Goal: Task Accomplishment & Management: Use online tool/utility

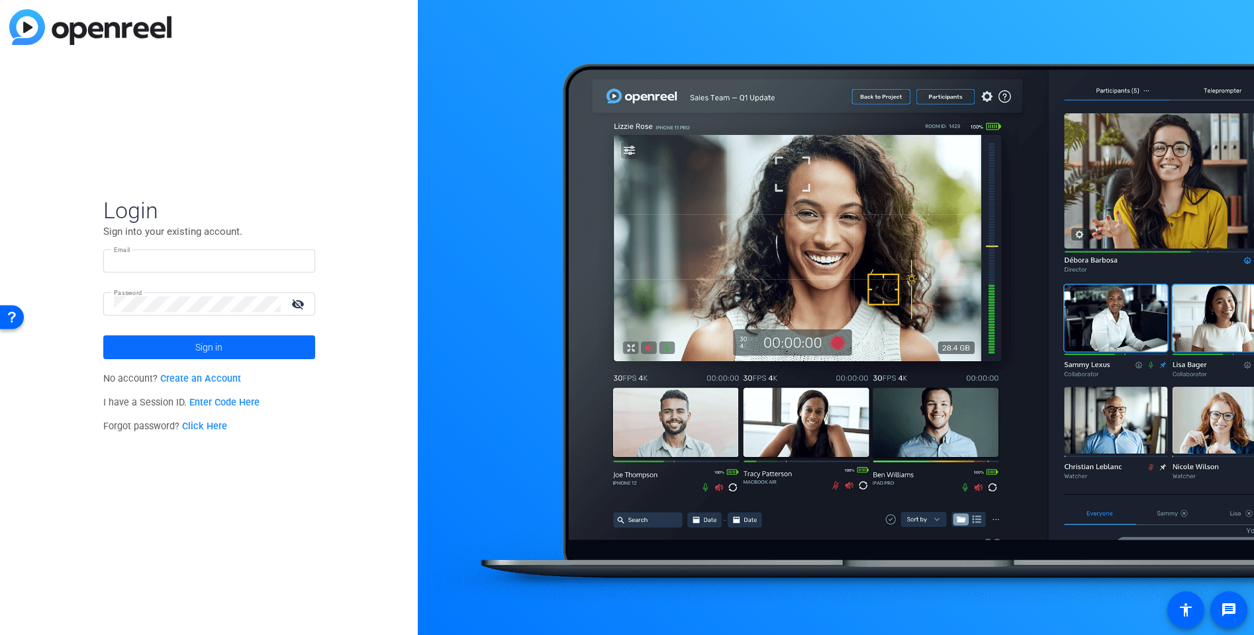
type input "[PERSON_NAME][EMAIL_ADDRESS][PERSON_NAME][DOMAIN_NAME]"
click at [257, 347] on span at bounding box center [209, 348] width 212 height 32
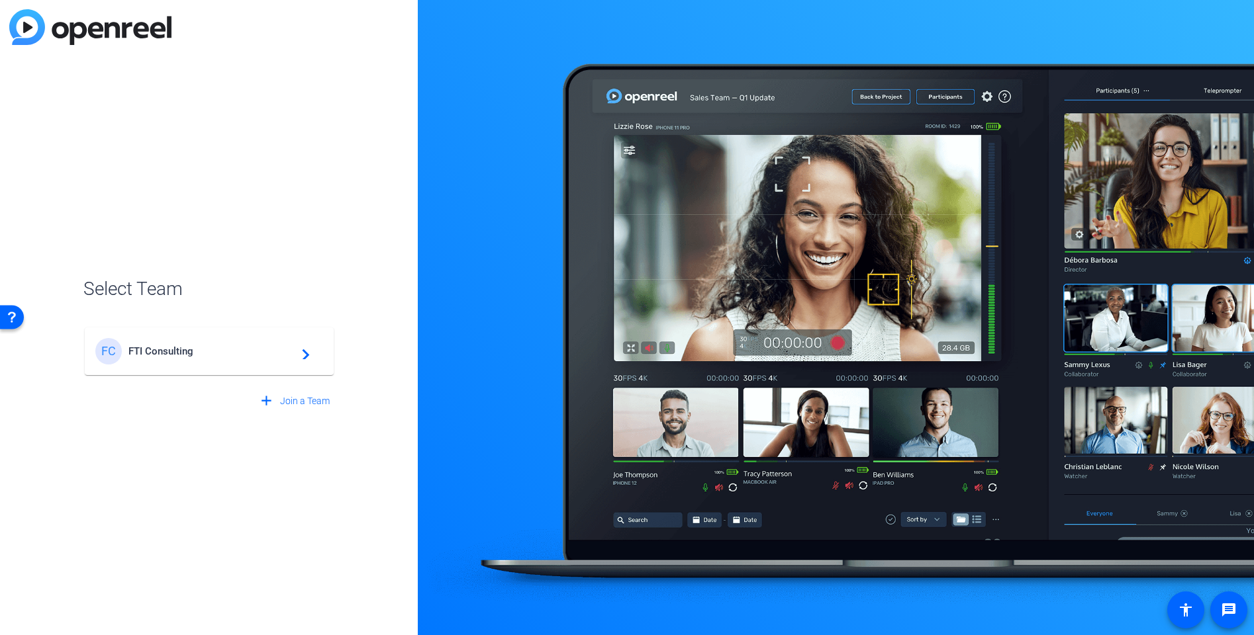
click at [217, 347] on span "FTI Consulting" at bounding box center [210, 351] width 165 height 12
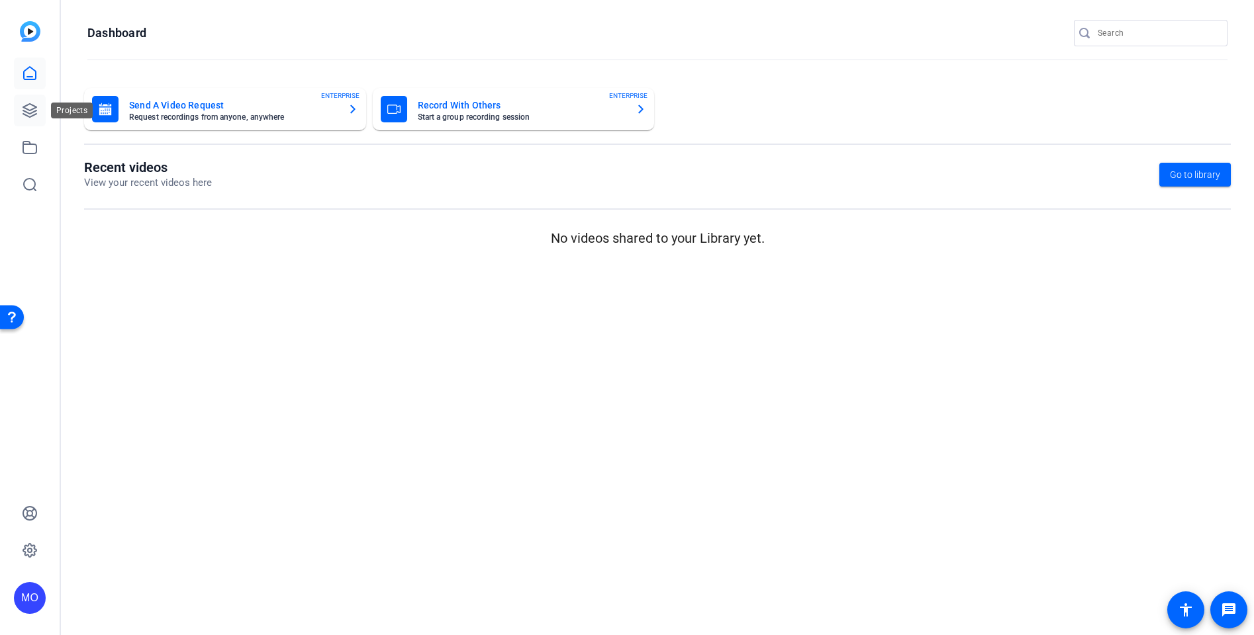
click at [44, 114] on link at bounding box center [30, 111] width 32 height 32
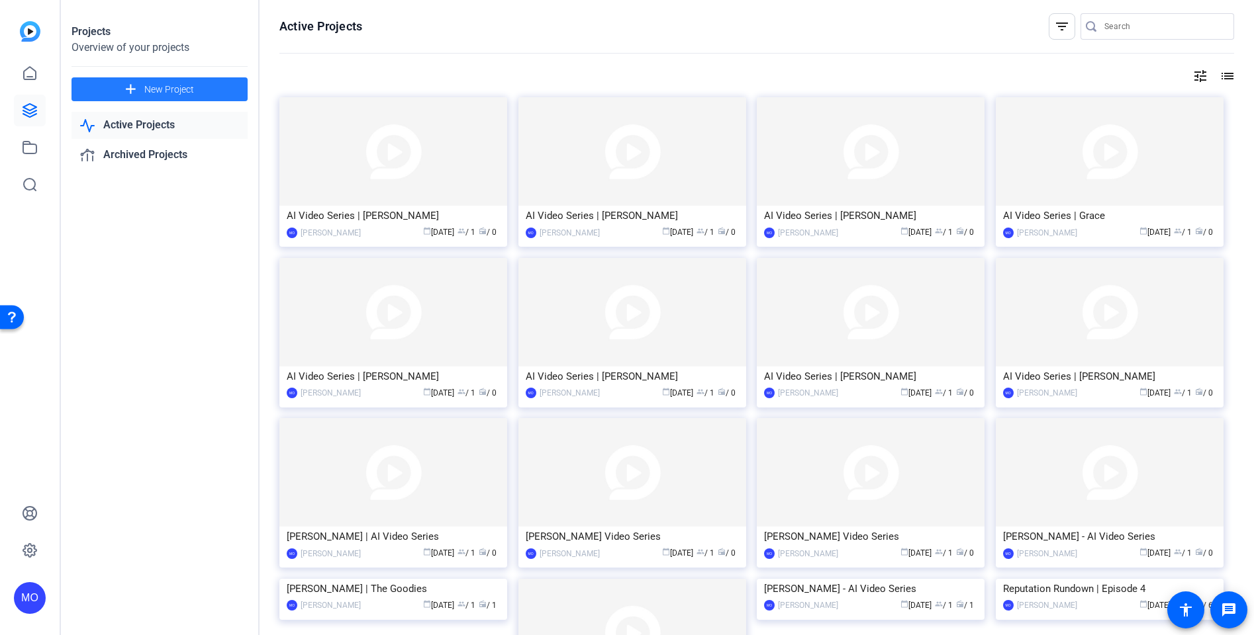
click at [166, 88] on span "New Project" at bounding box center [169, 90] width 50 height 14
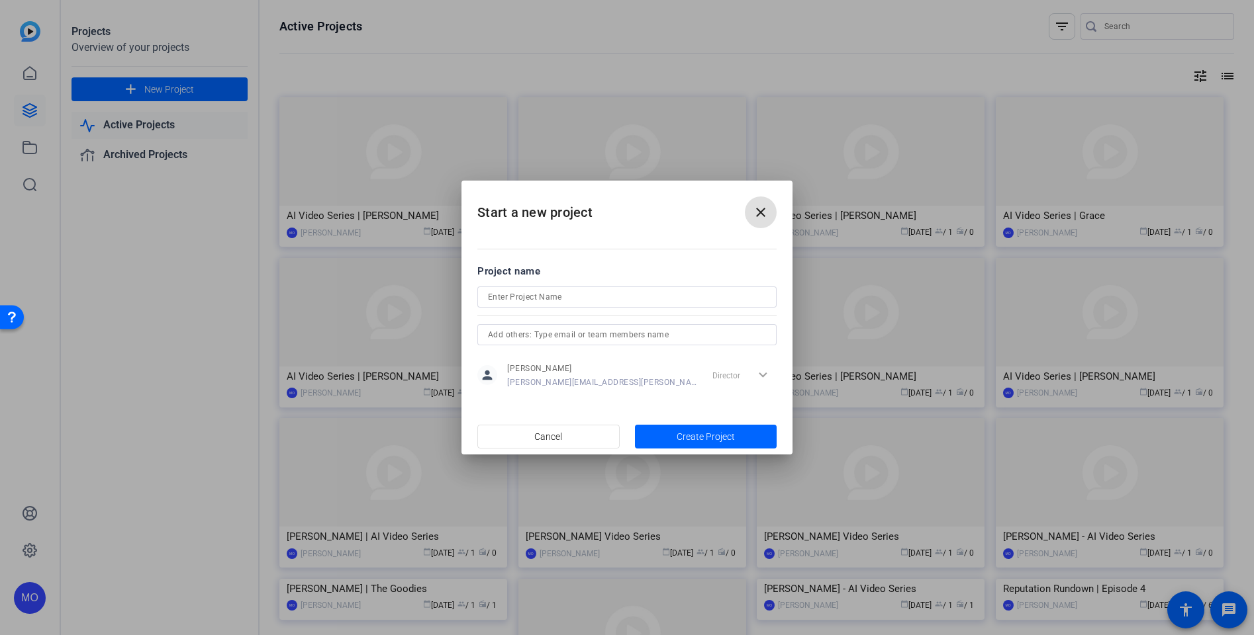
click at [519, 302] on input at bounding box center [627, 297] width 278 height 16
click at [576, 296] on input "State of Activism Marketing Video" at bounding box center [627, 297] width 278 height 16
type input "State of Activism Marketing Video"
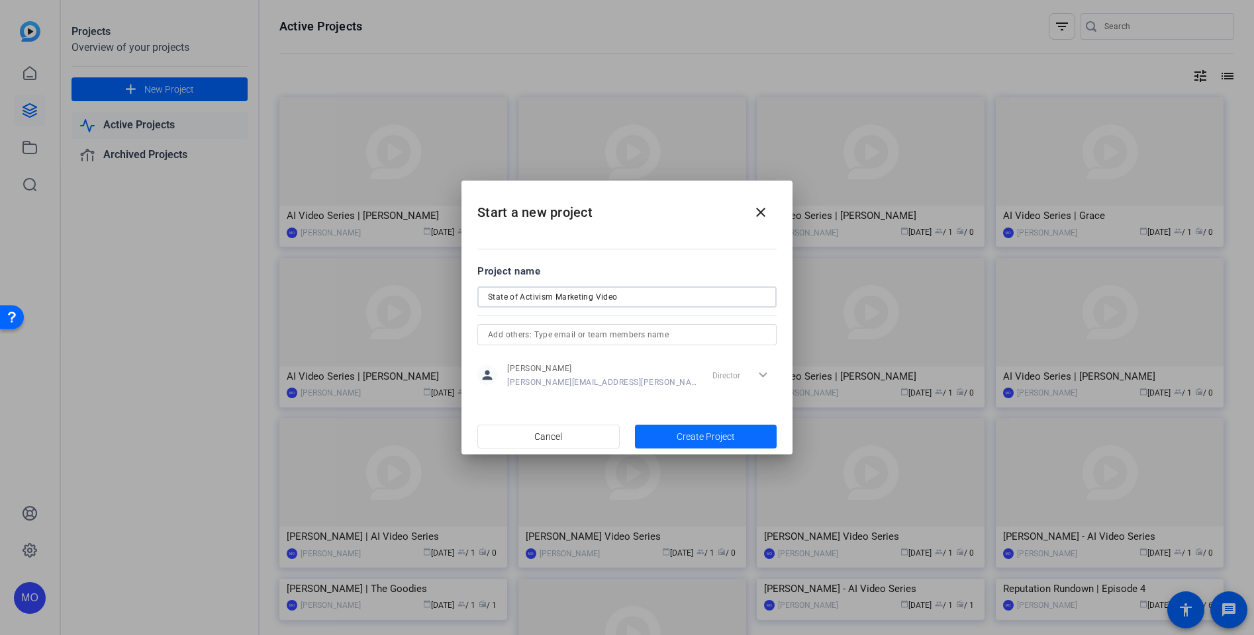
click at [673, 440] on span "button" at bounding box center [706, 437] width 142 height 32
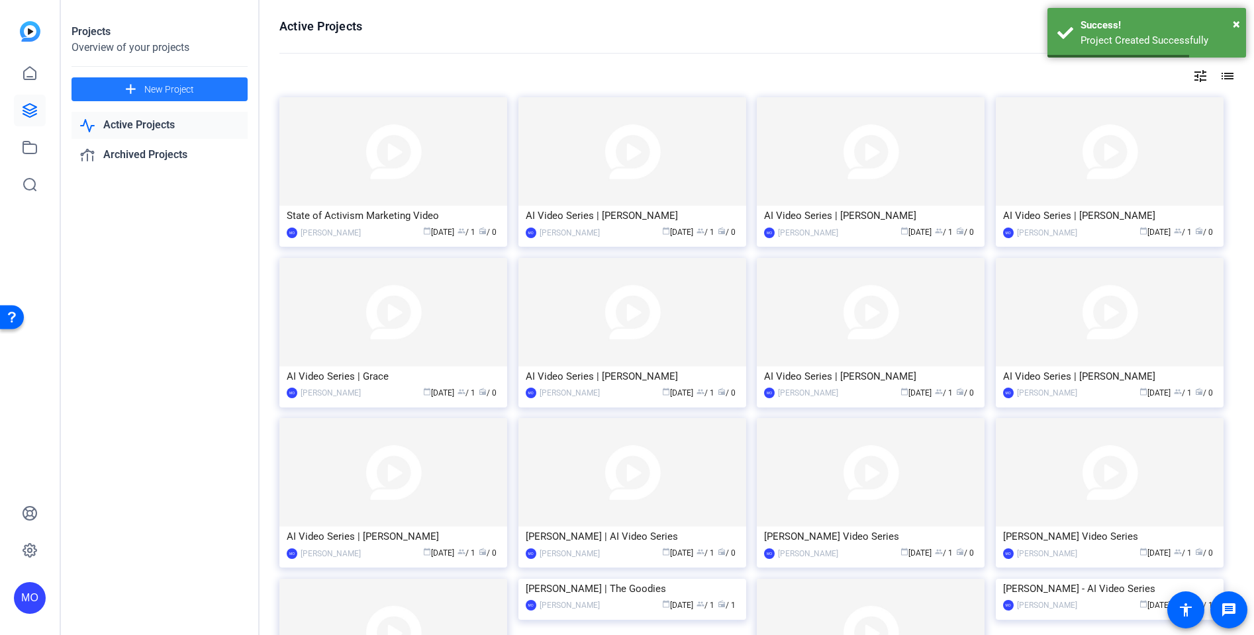
click at [150, 83] on span "New Project" at bounding box center [169, 90] width 50 height 14
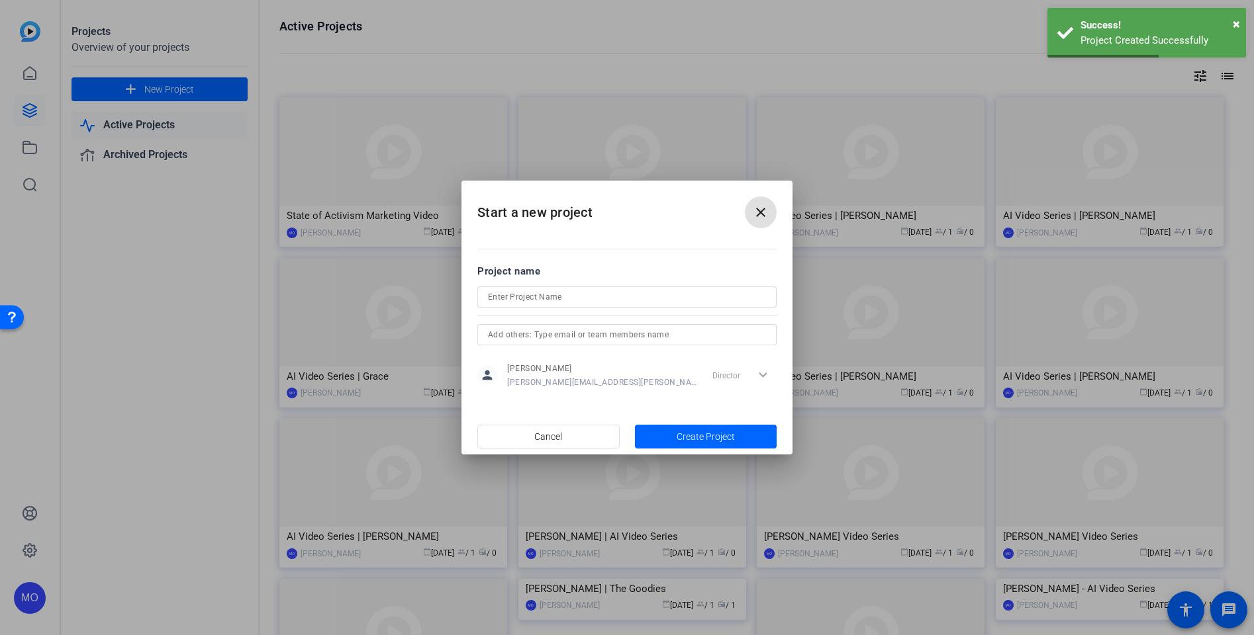
click at [532, 289] on input at bounding box center [627, 297] width 278 height 16
paste input "State of Activism Marketing Video"
type input "State of Activism Marketing Video"
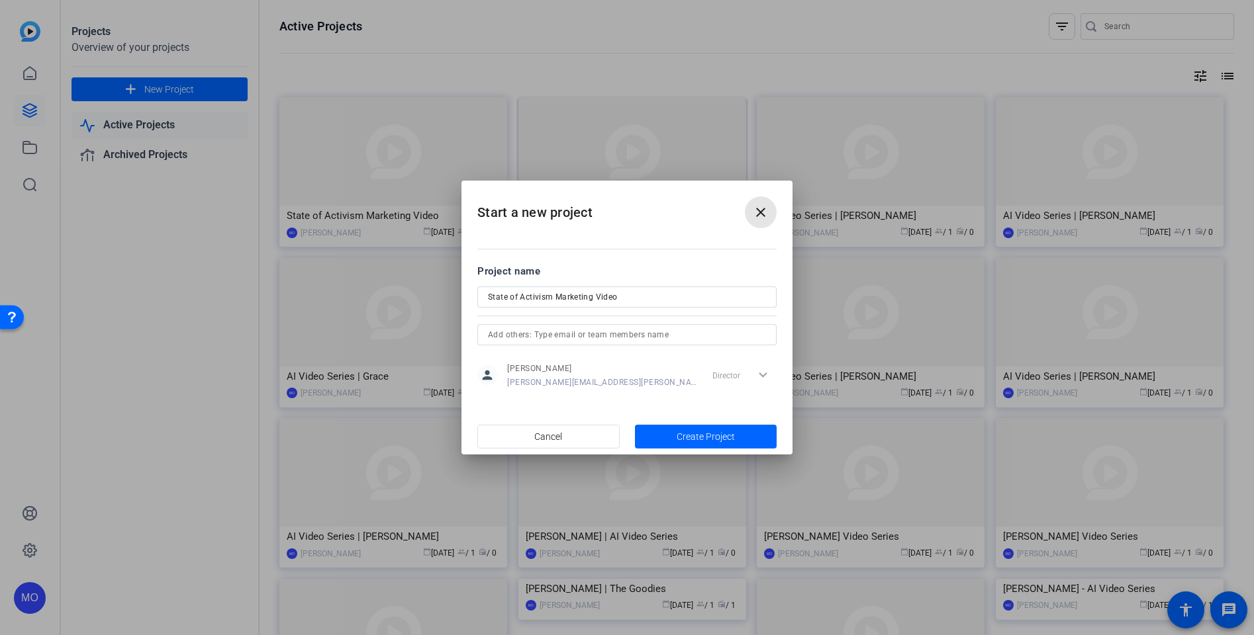
drag, startPoint x: 756, startPoint y: 214, endPoint x: 553, endPoint y: 213, distance: 203.2
click at [756, 214] on mat-icon "close" at bounding box center [761, 213] width 16 height 16
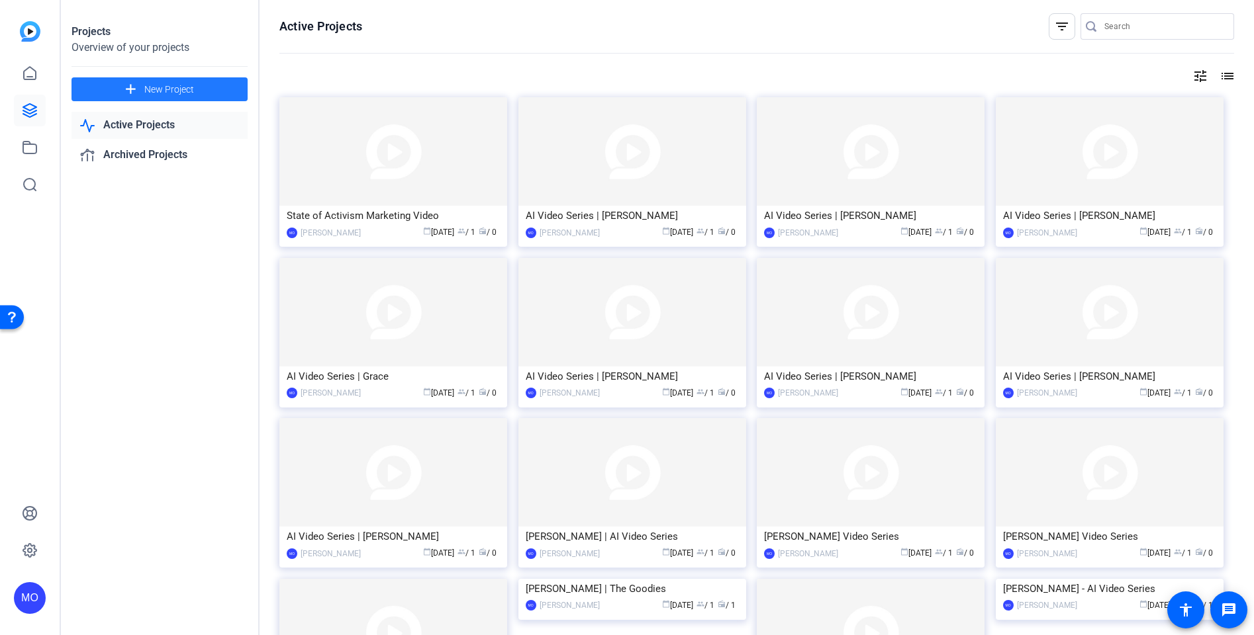
click at [298, 193] on img at bounding box center [393, 151] width 228 height 109
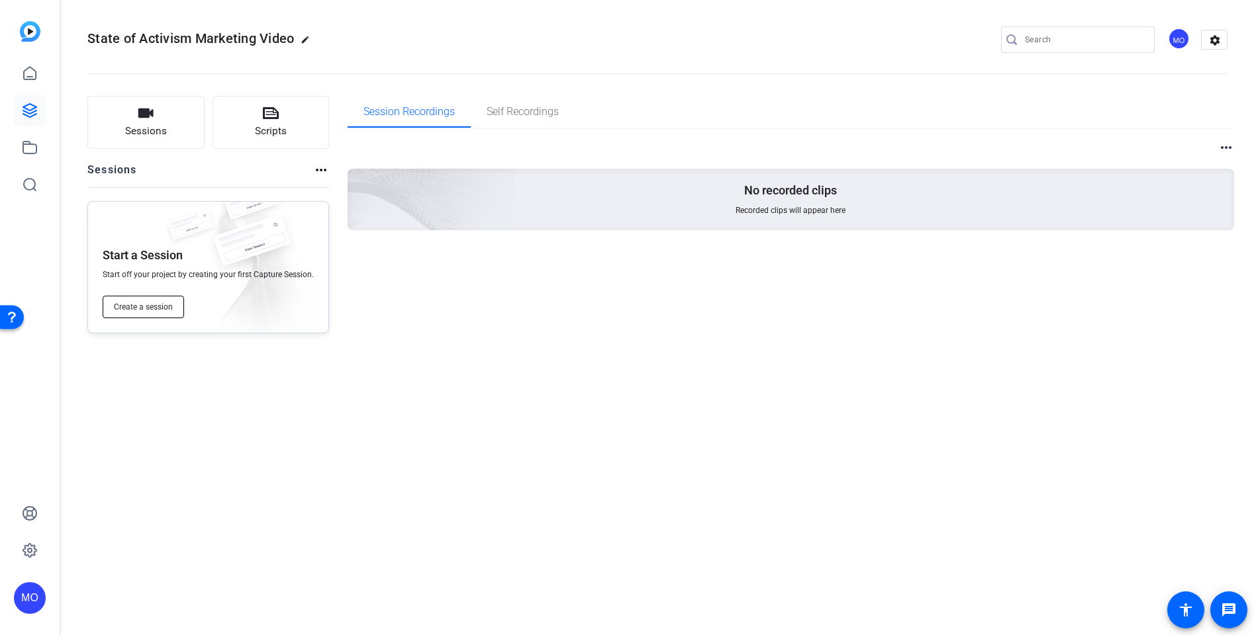
click at [141, 311] on span "Create a session" at bounding box center [143, 307] width 59 height 11
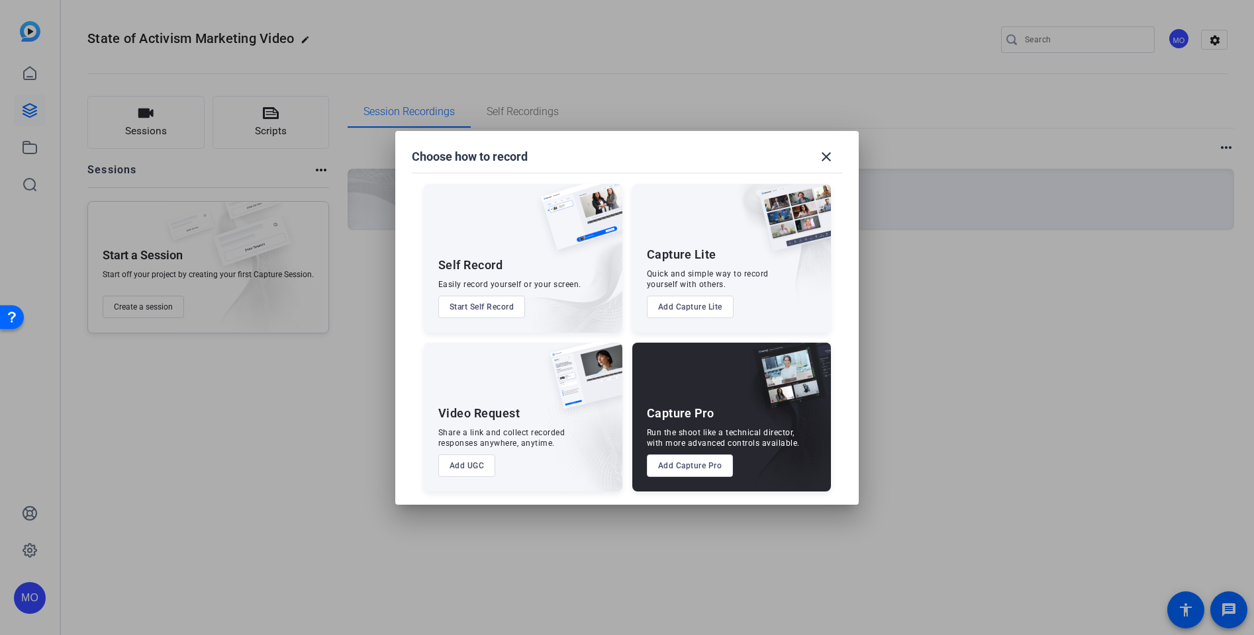
click at [468, 465] on button "Add UGC" at bounding box center [467, 466] width 58 height 23
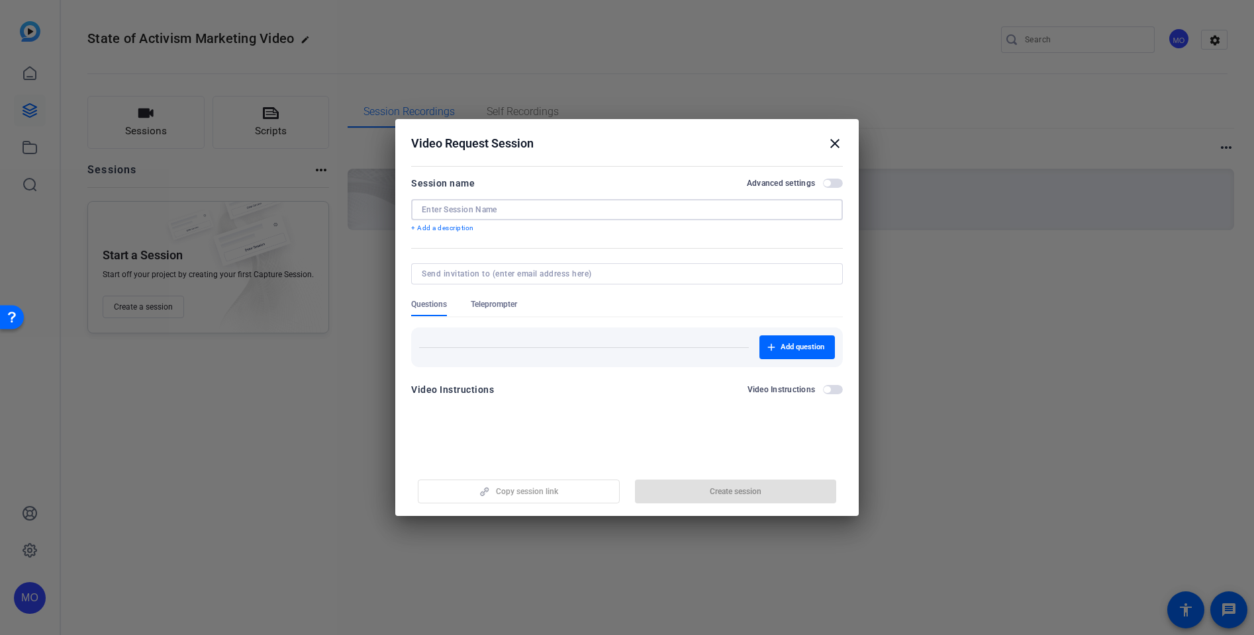
click at [490, 205] on input at bounding box center [627, 210] width 410 height 11
paste input "State of Activism Marketing Video"
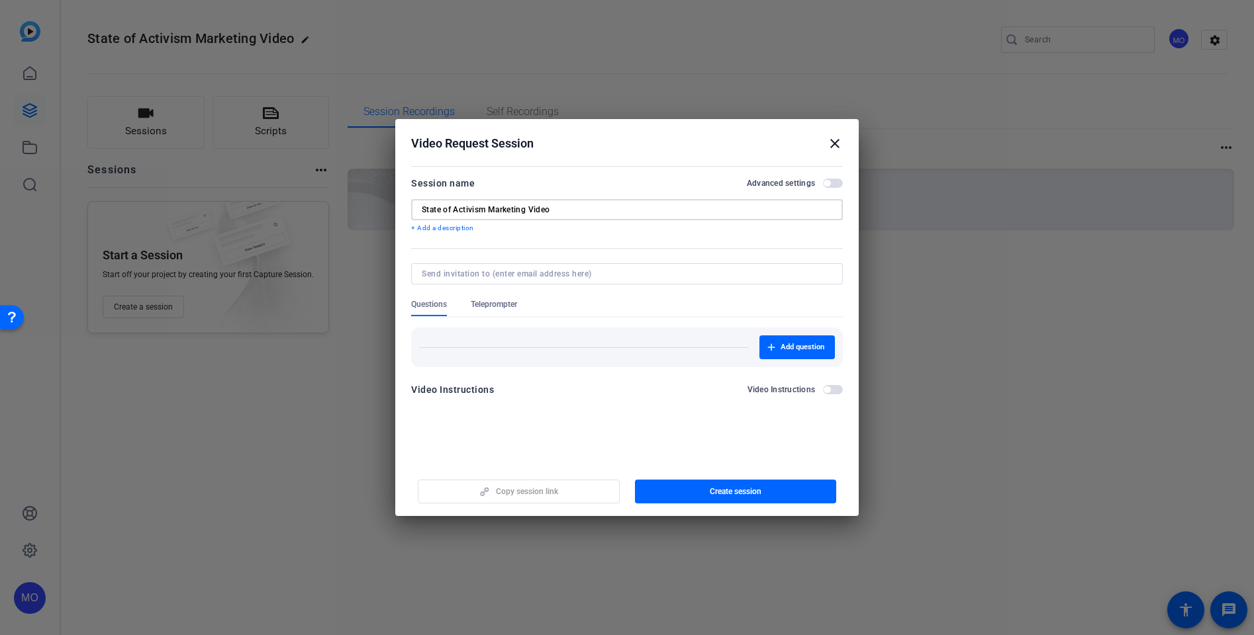
type input "State of Activism Marketing Video"
click at [835, 185] on span "button" at bounding box center [833, 183] width 20 height 9
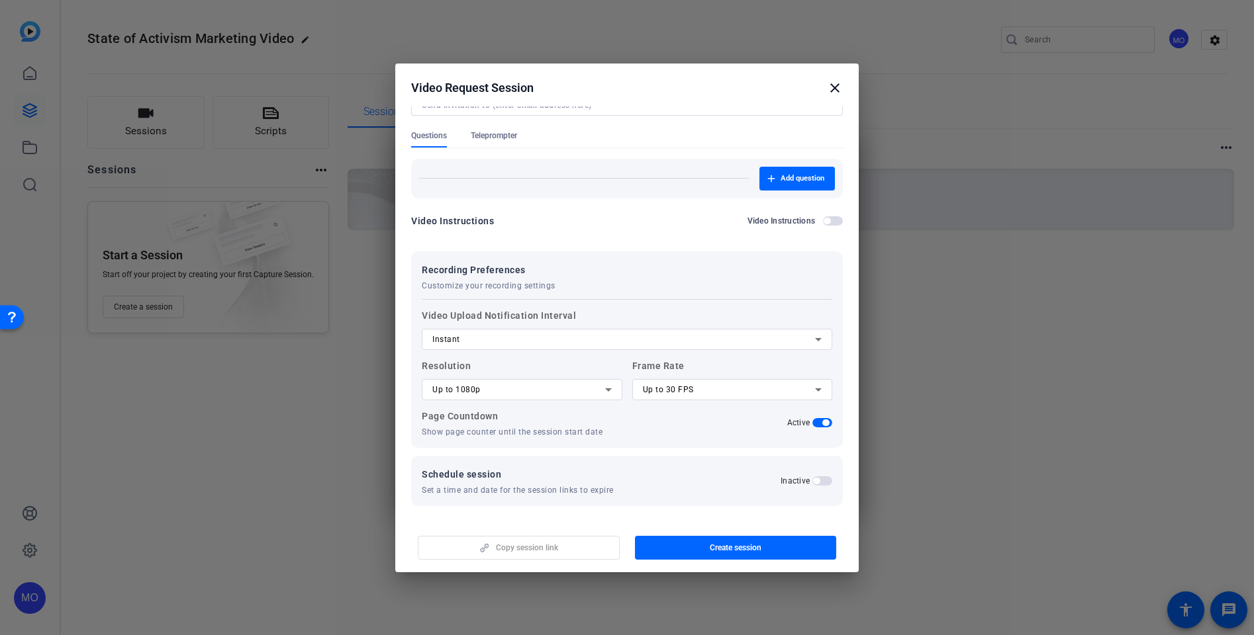
scroll to position [114, 0]
click at [812, 479] on span "button" at bounding box center [822, 479] width 20 height 9
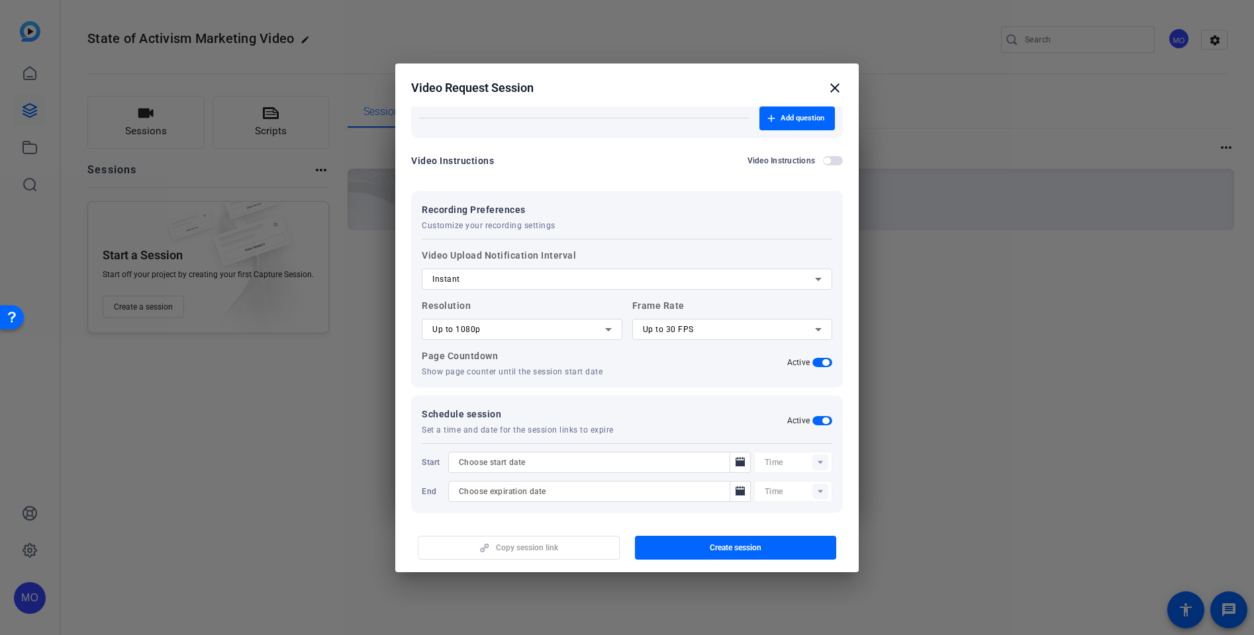
scroll to position [181, 0]
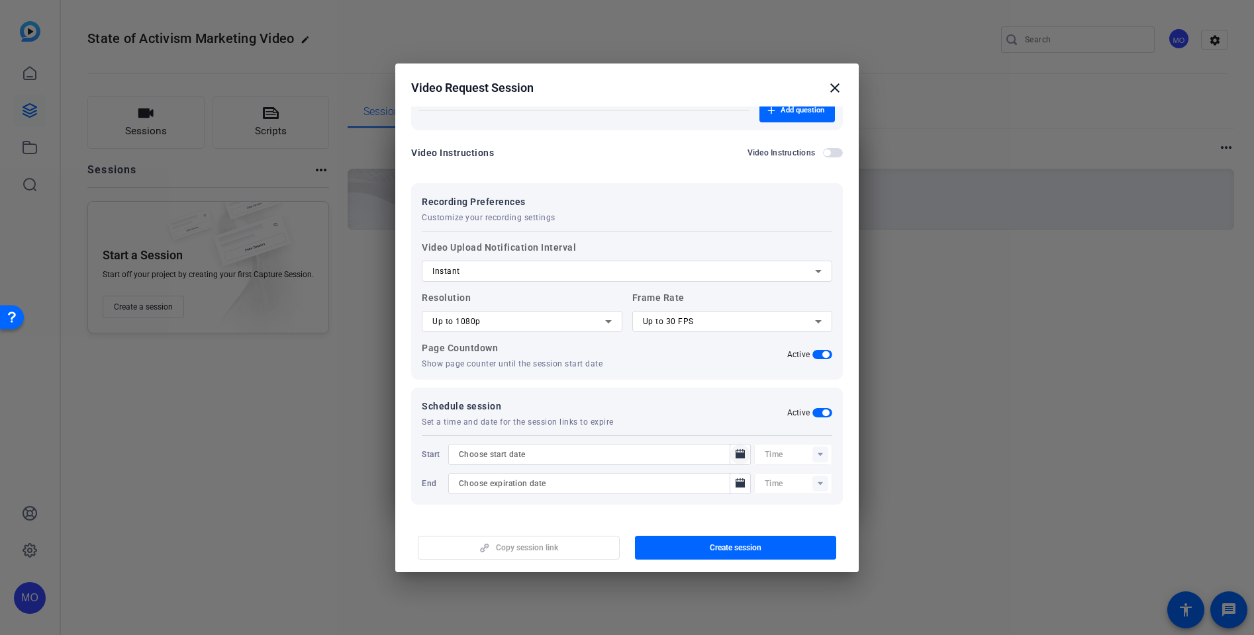
click at [743, 457] on span "Open calendar" at bounding box center [740, 455] width 32 height 32
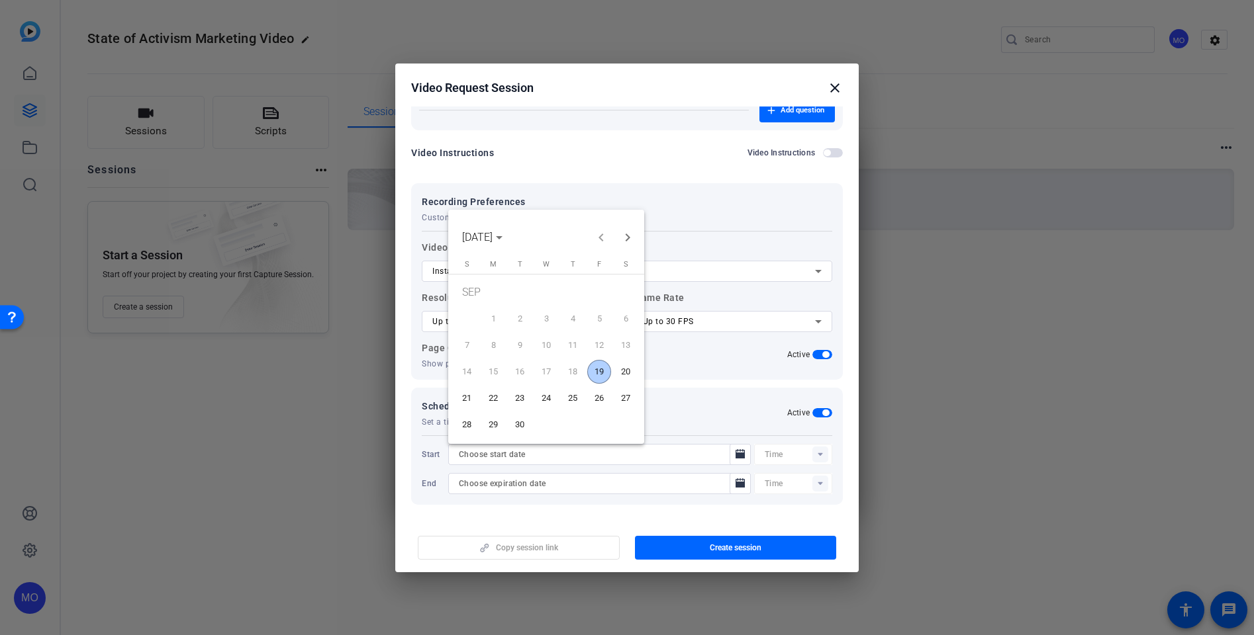
click at [604, 371] on span "19" at bounding box center [599, 372] width 24 height 24
type input "[DATE]"
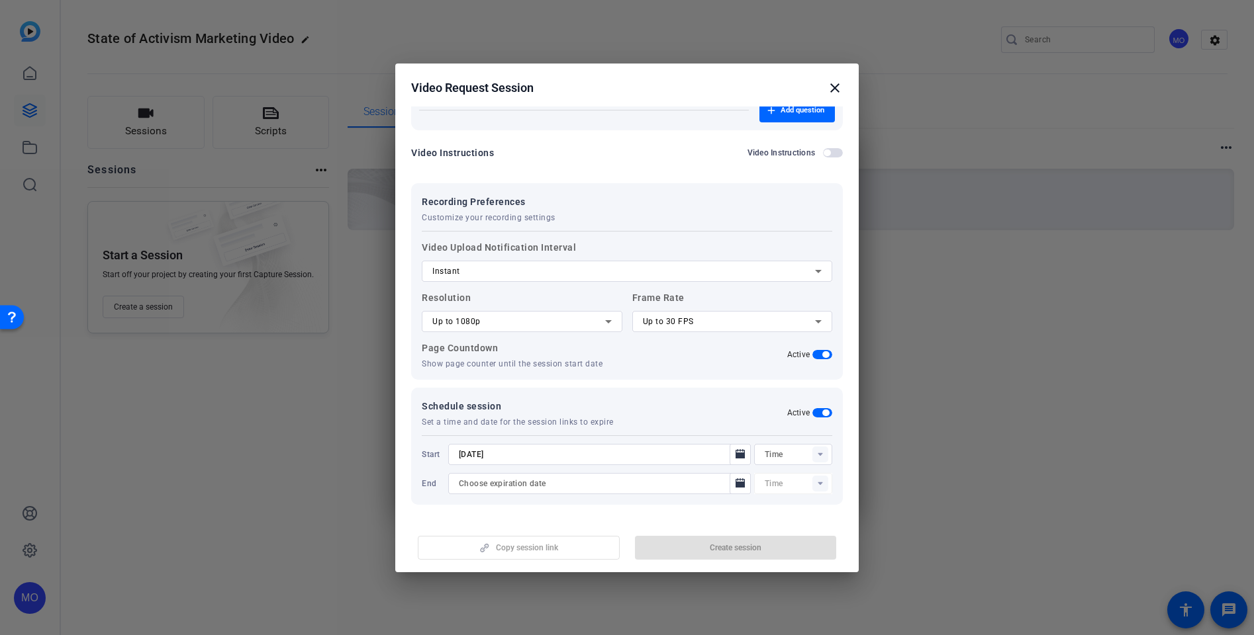
click at [812, 455] on rect at bounding box center [820, 455] width 16 height 16
click at [798, 479] on mat-option "12:00AM" at bounding box center [786, 481] width 78 height 21
type input "12:00AM"
click at [735, 488] on icon "Open calendar" at bounding box center [740, 484] width 11 height 16
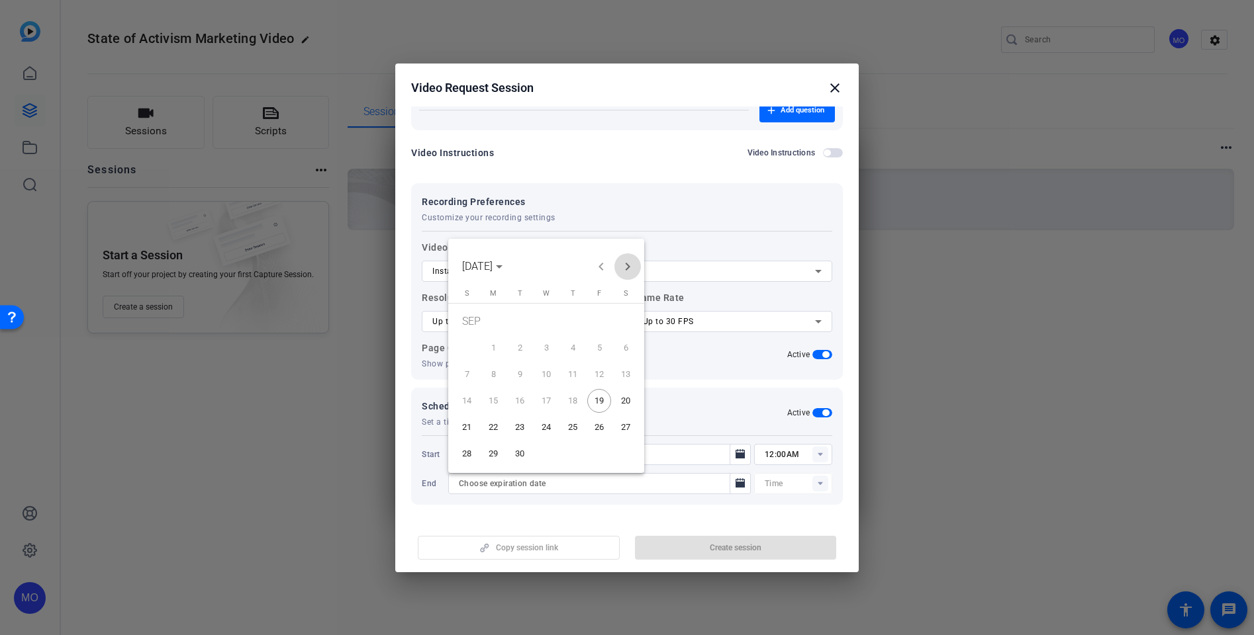
click at [627, 269] on span "Next month" at bounding box center [627, 266] width 26 height 26
click at [600, 427] on span "31" at bounding box center [599, 431] width 24 height 24
type input "[DATE]"
type input "12:15AM"
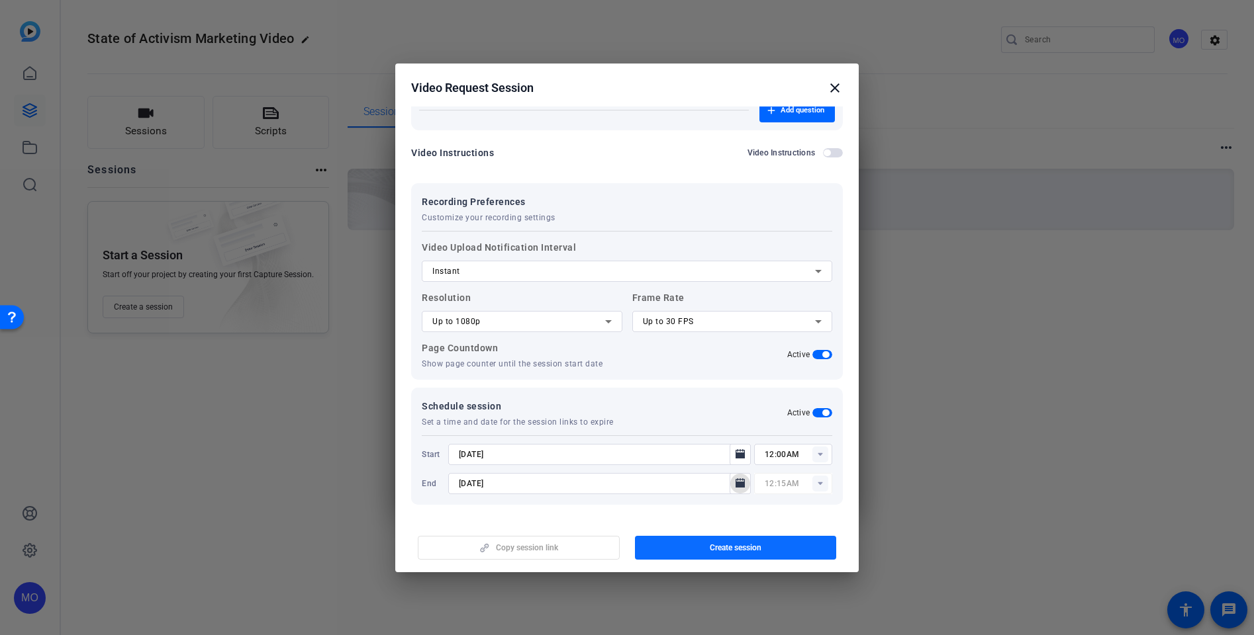
click at [768, 548] on span "button" at bounding box center [736, 548] width 202 height 32
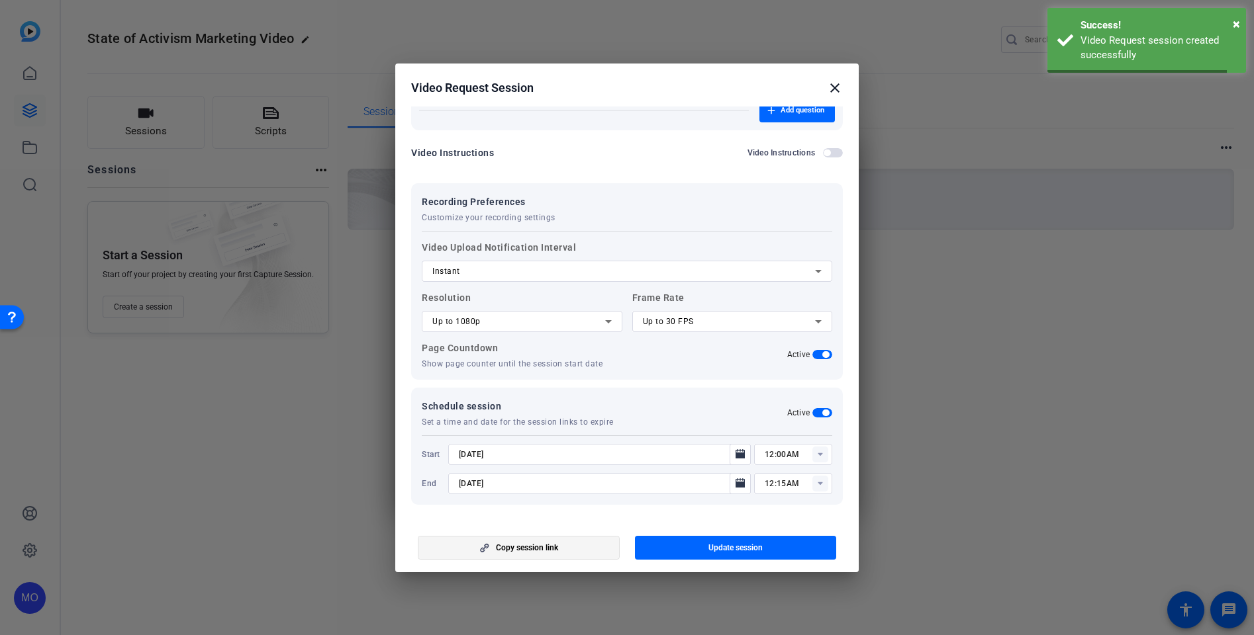
click at [535, 553] on span "Copy session link" at bounding box center [527, 548] width 62 height 11
